Goal: Transaction & Acquisition: Purchase product/service

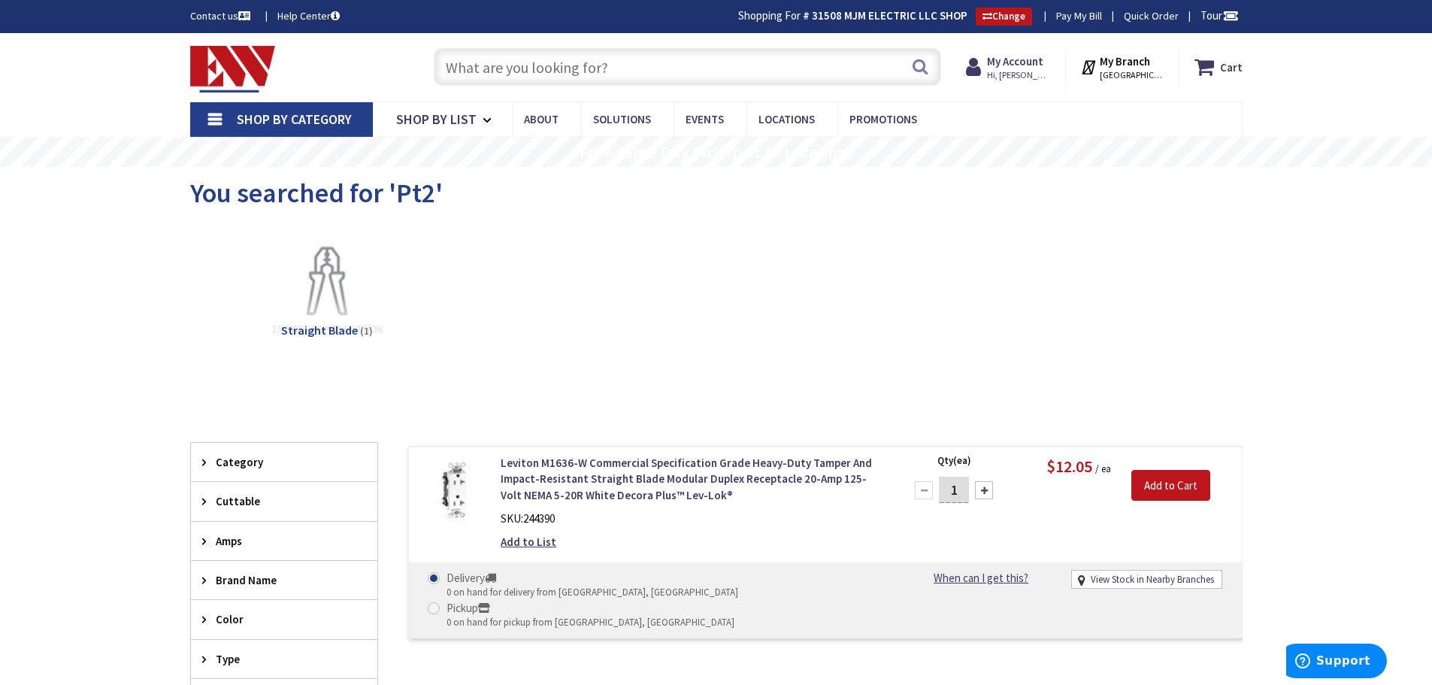
click at [737, 64] on input "text" at bounding box center [687, 67] width 507 height 38
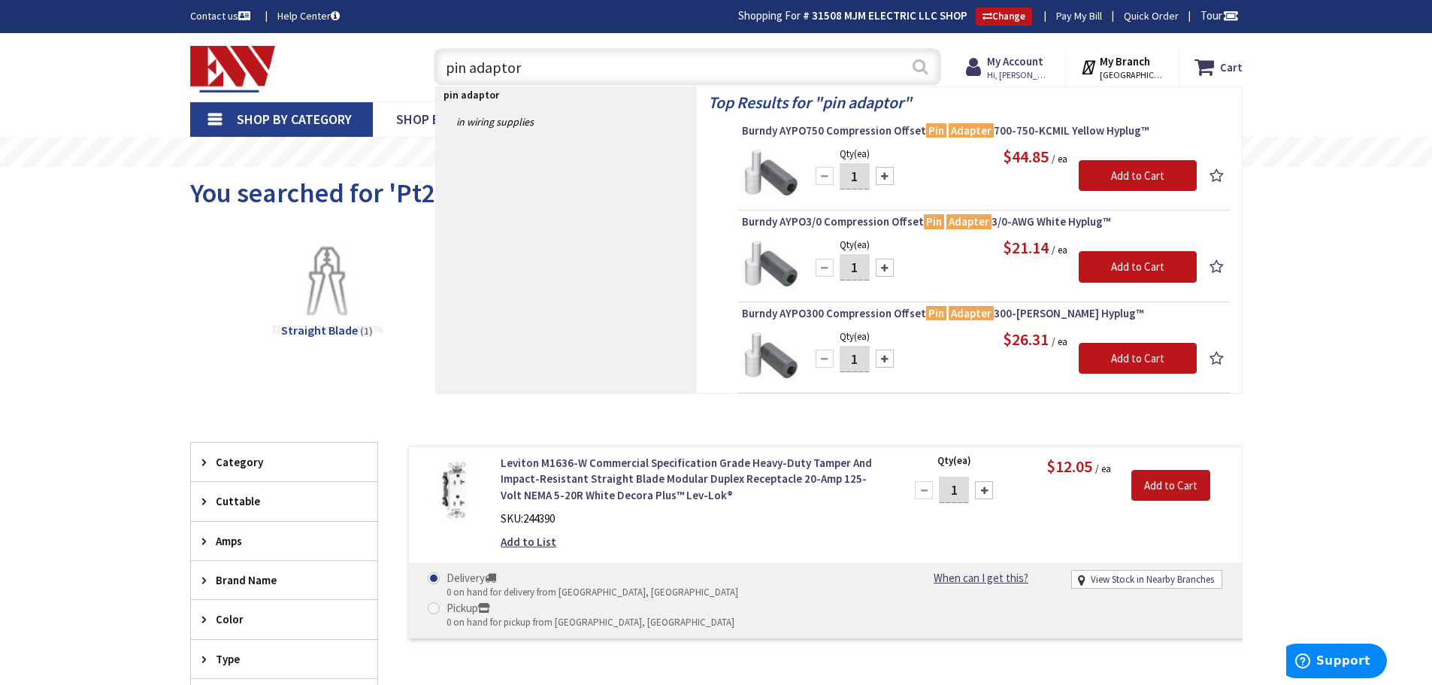
type input "pin adaptor"
click at [920, 61] on button "Search" at bounding box center [920, 67] width 20 height 34
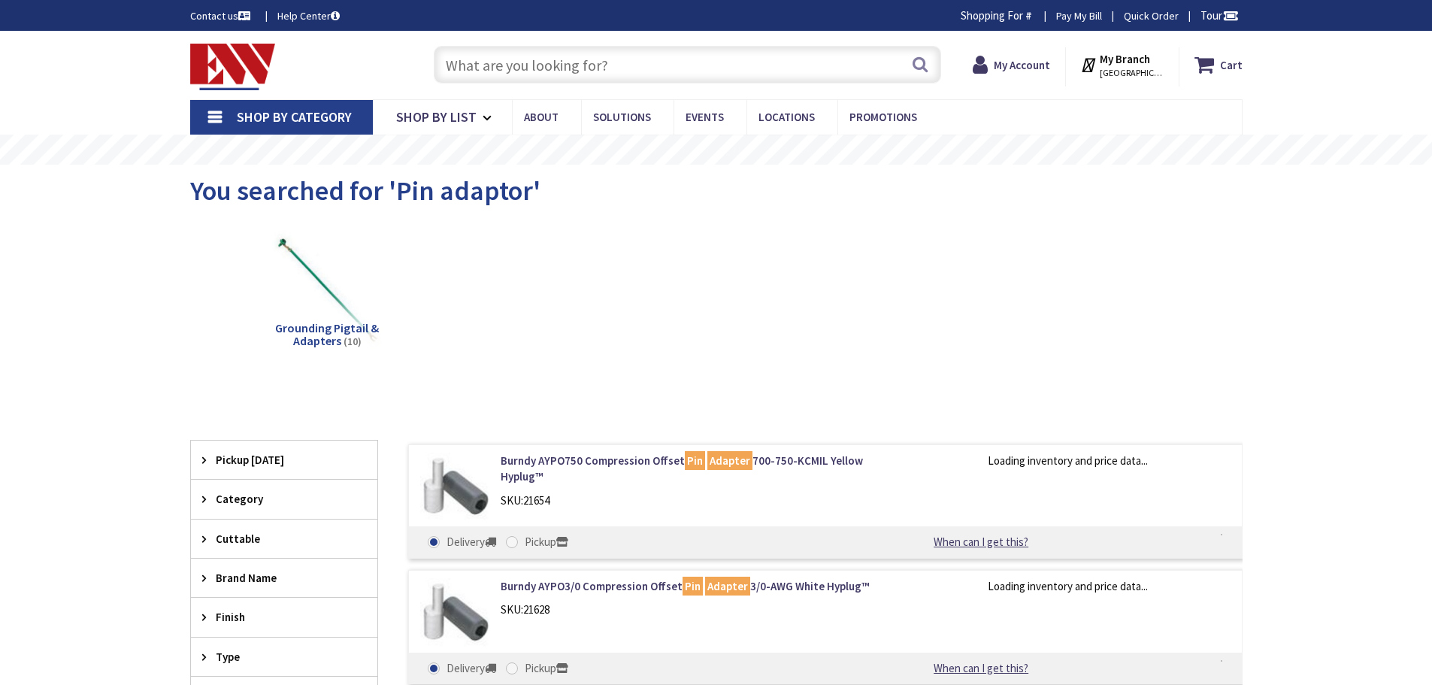
type input "[GEOGRAPHIC_DATA], [PERSON_NAME] 180 St. bet. [PERSON_NAME][GEOGRAPHIC_DATA] an…"
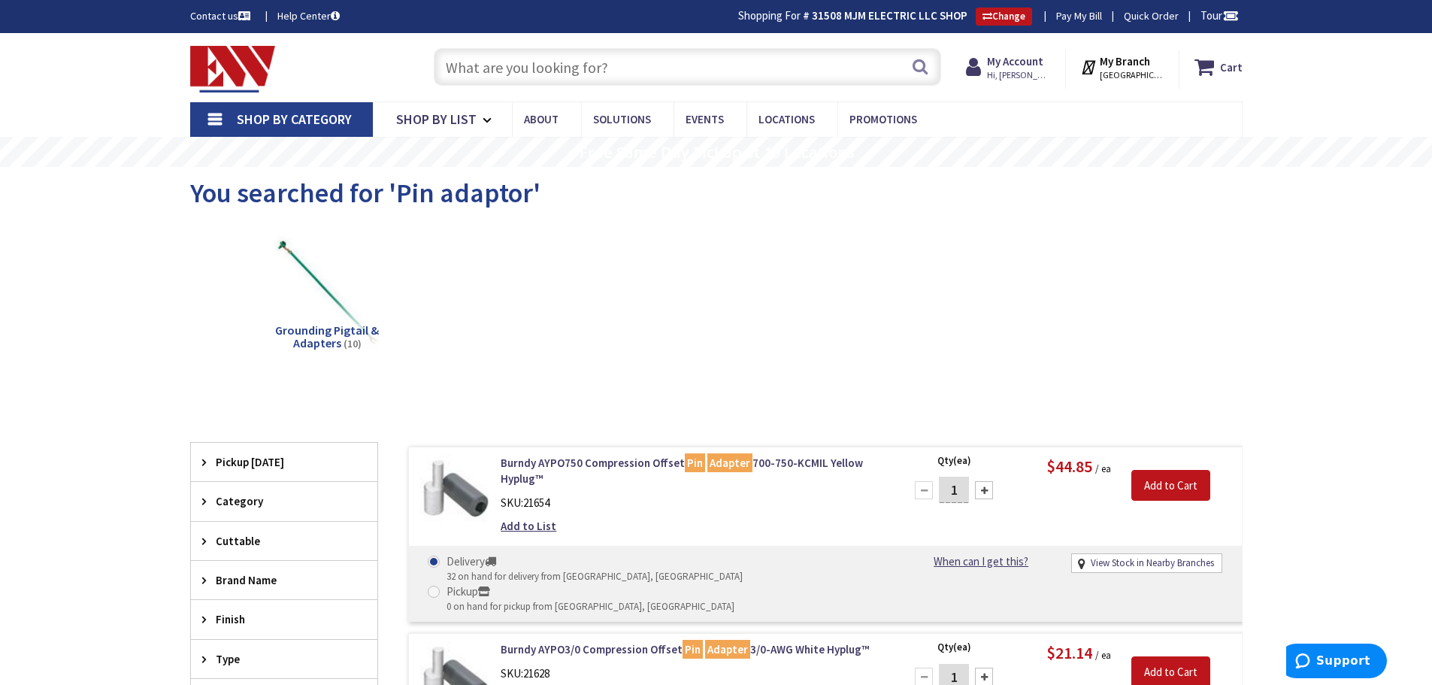
click at [604, 66] on input "text" at bounding box center [687, 67] width 507 height 38
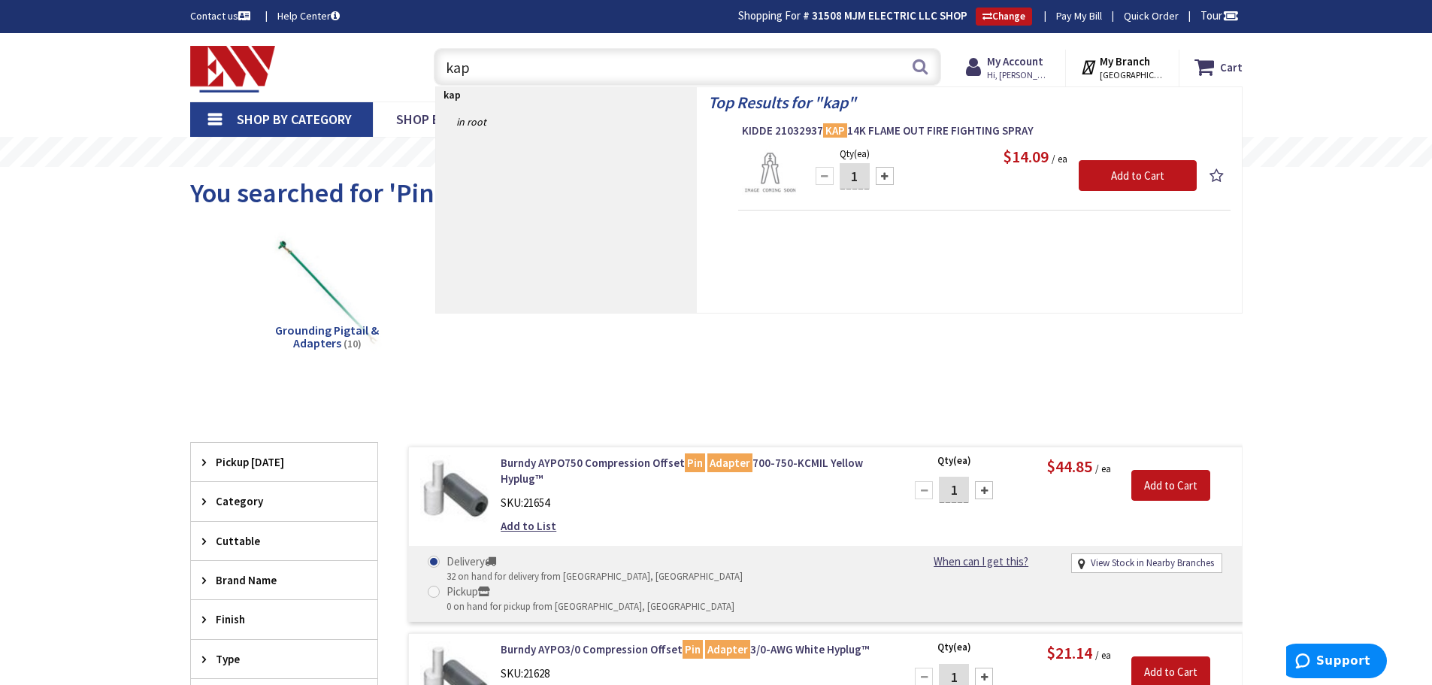
type input "kap"
